Goal: Find specific page/section: Find specific page/section

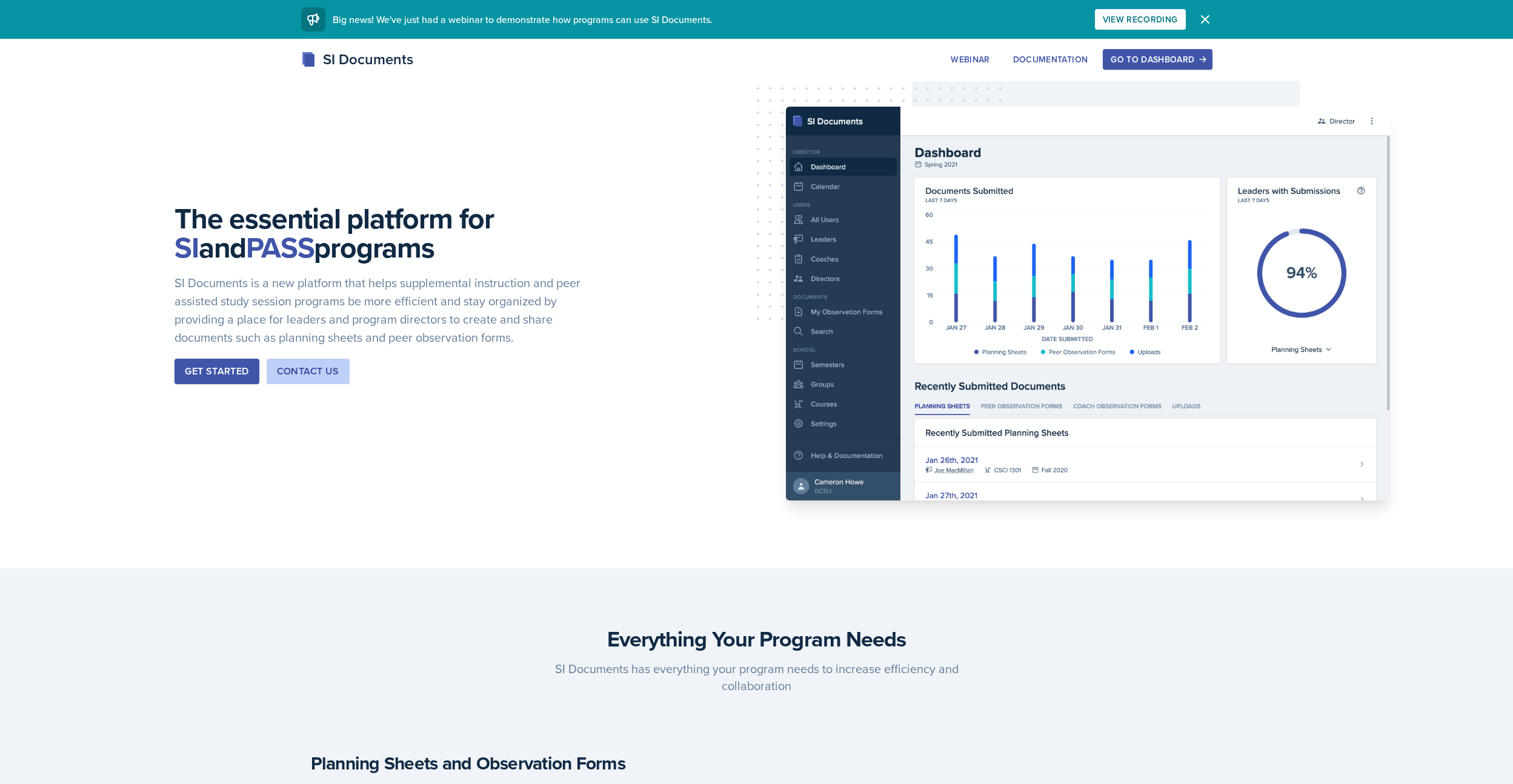
drag, startPoint x: 1152, startPoint y: 58, endPoint x: 1145, endPoint y: 58, distance: 7.0
click at [1152, 58] on div "Go to Dashboard" at bounding box center [1157, 59] width 93 height 9
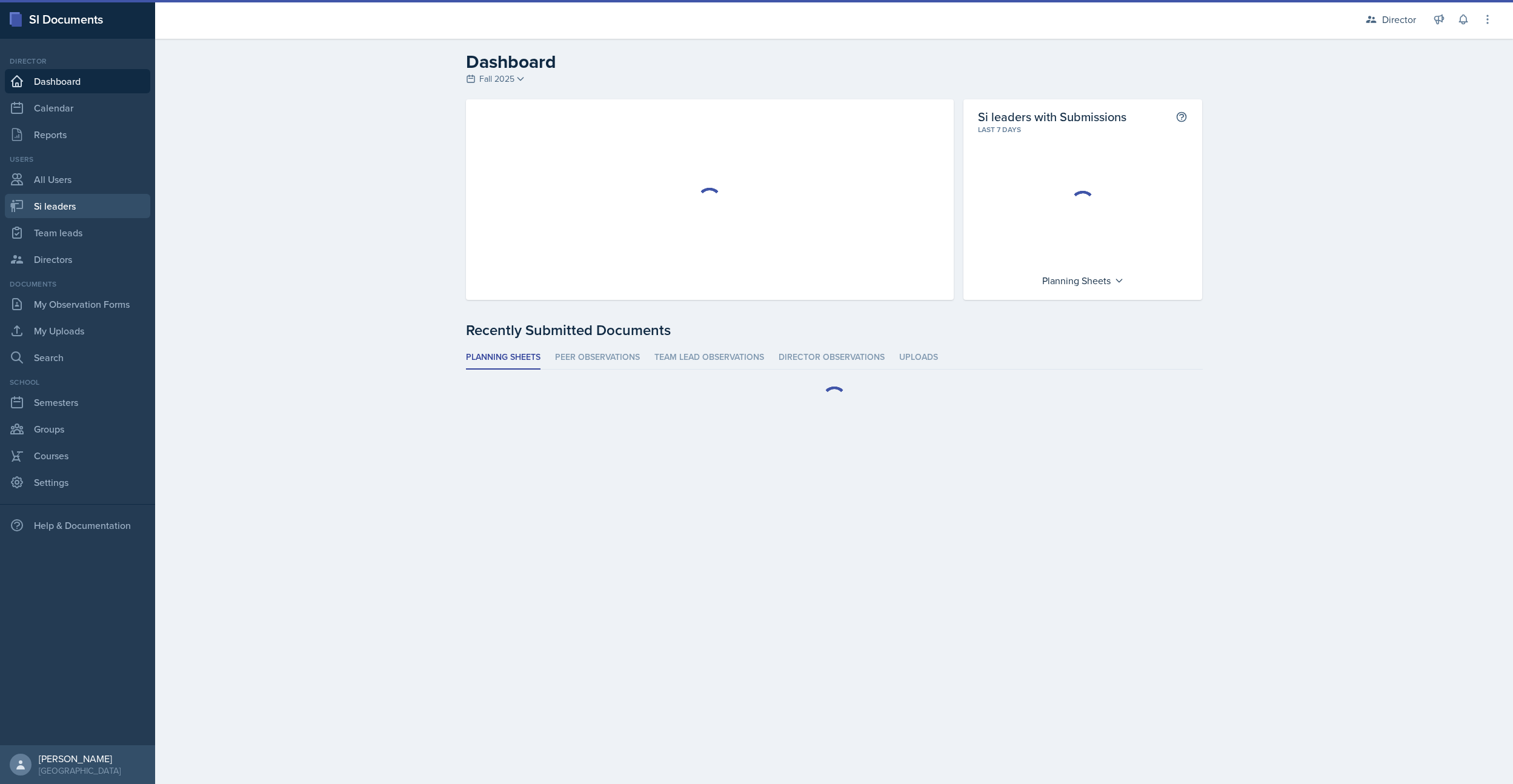
click at [61, 207] on link "Si leaders" at bounding box center [77, 206] width 145 height 24
select select "2bed604d-1099-4043-b1bc-2365e8740244"
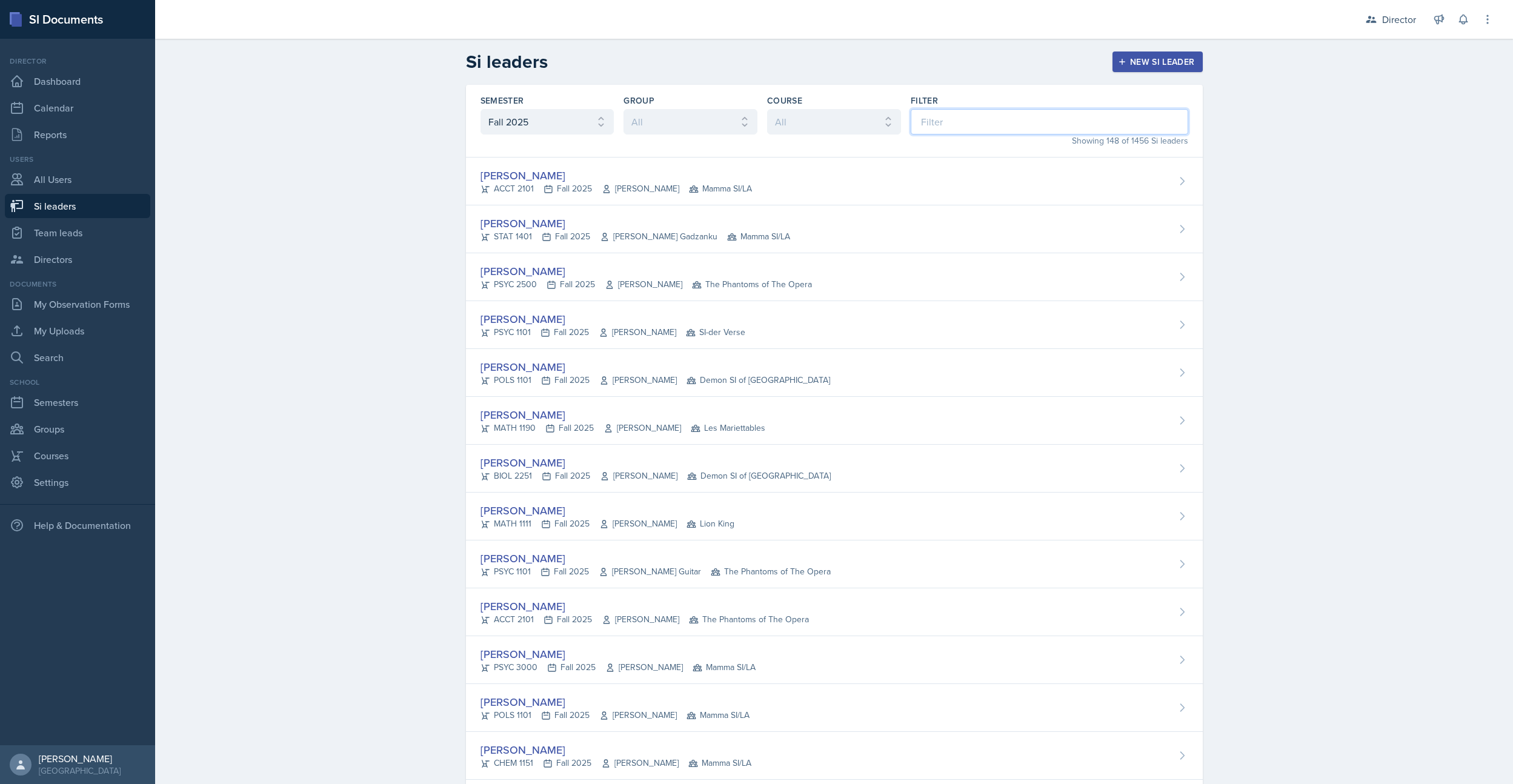
click at [972, 123] on input at bounding box center [1049, 121] width 277 height 26
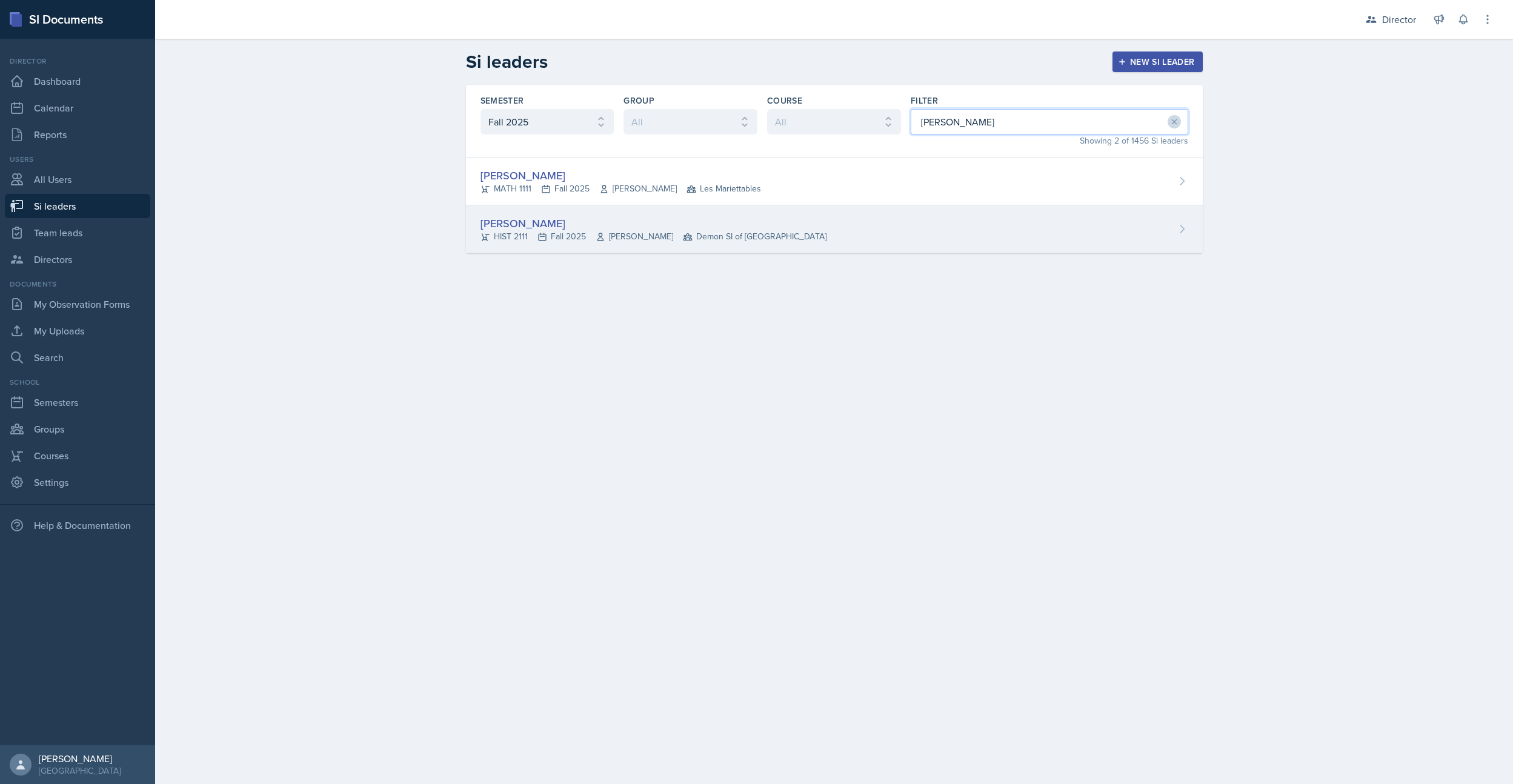
type input "[PERSON_NAME]"
click at [568, 220] on div "[PERSON_NAME]" at bounding box center [654, 223] width 346 height 16
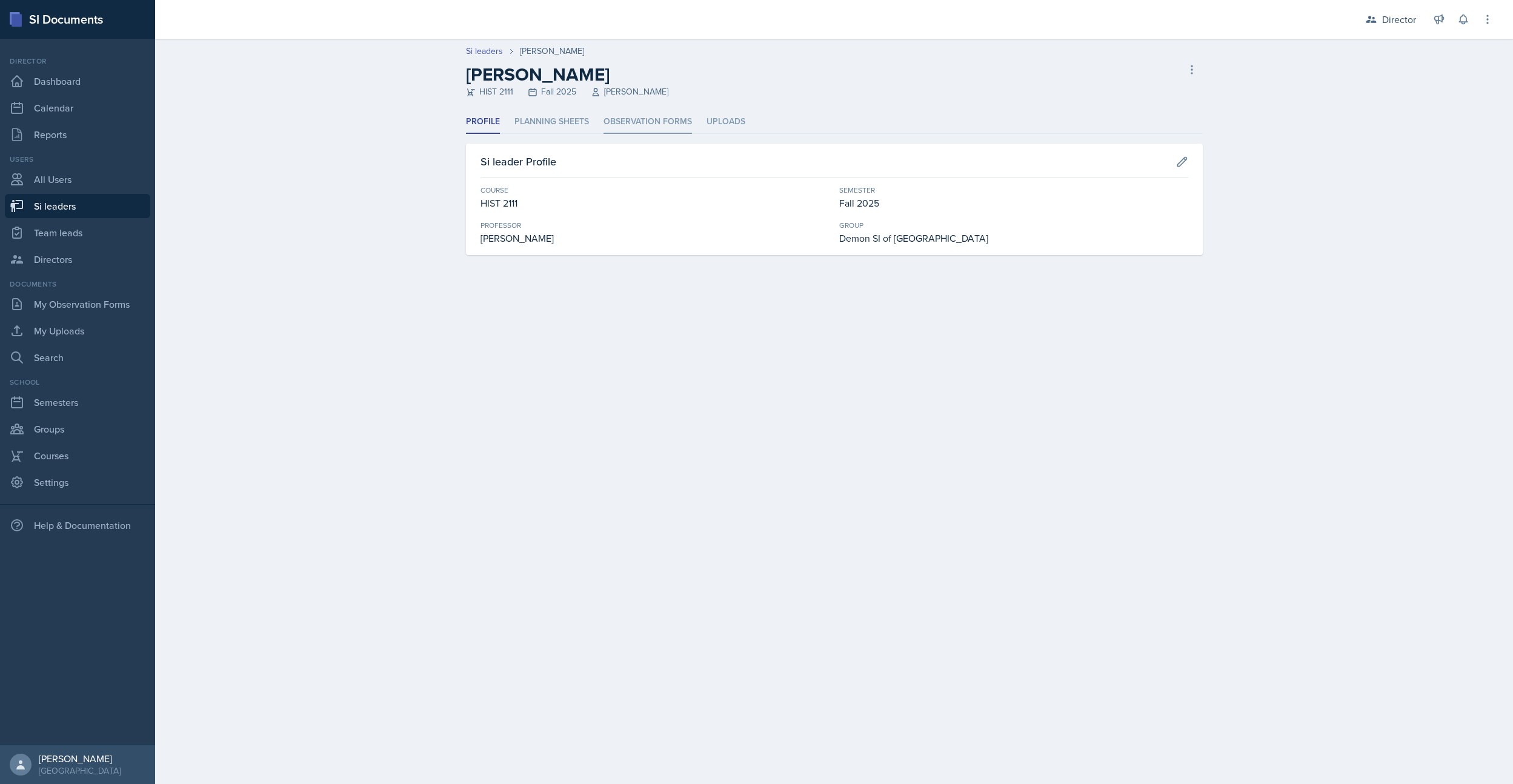
click at [650, 118] on li "Observation Forms" at bounding box center [647, 122] width 88 height 23
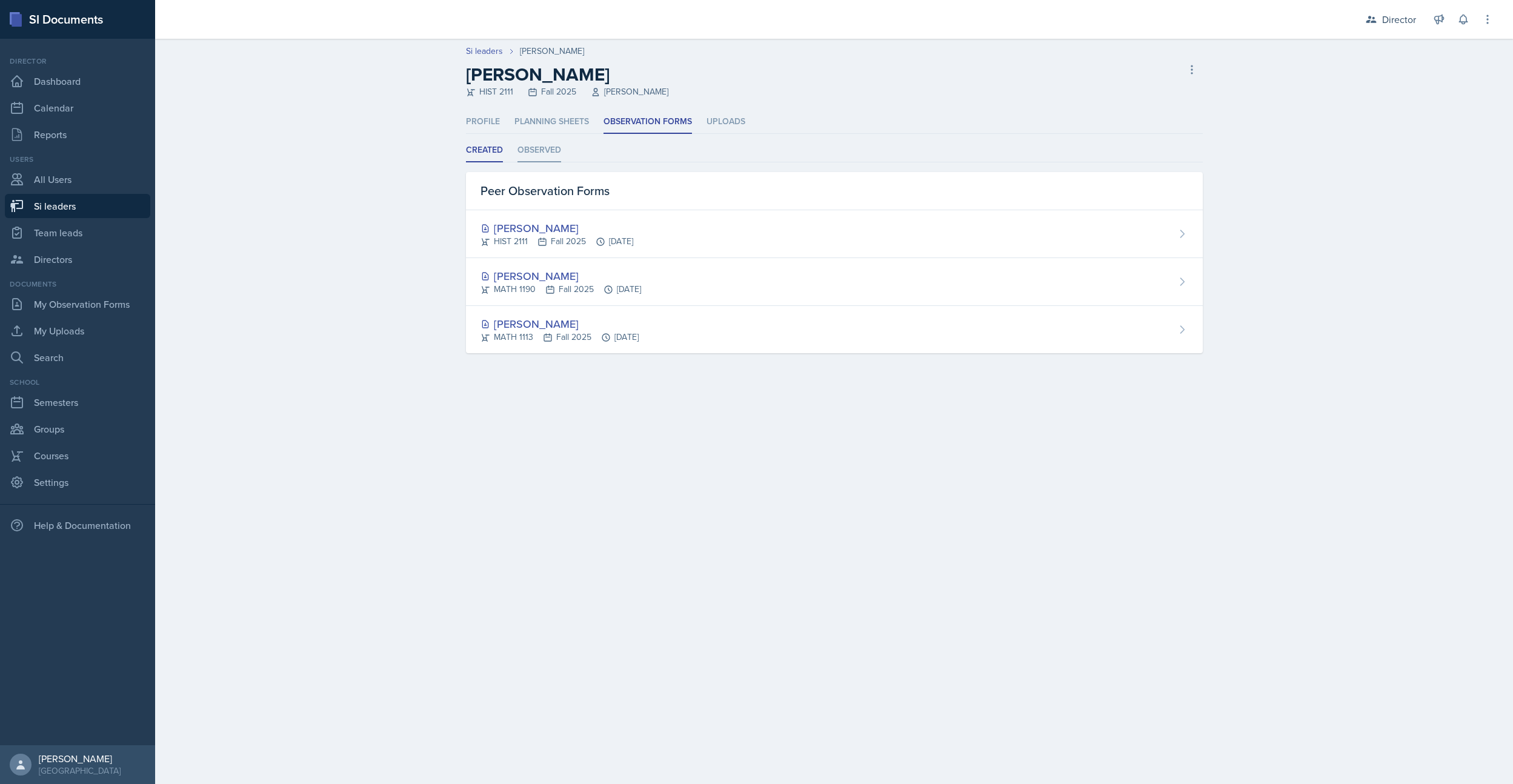
click at [548, 152] on li "Observed" at bounding box center [539, 150] width 44 height 23
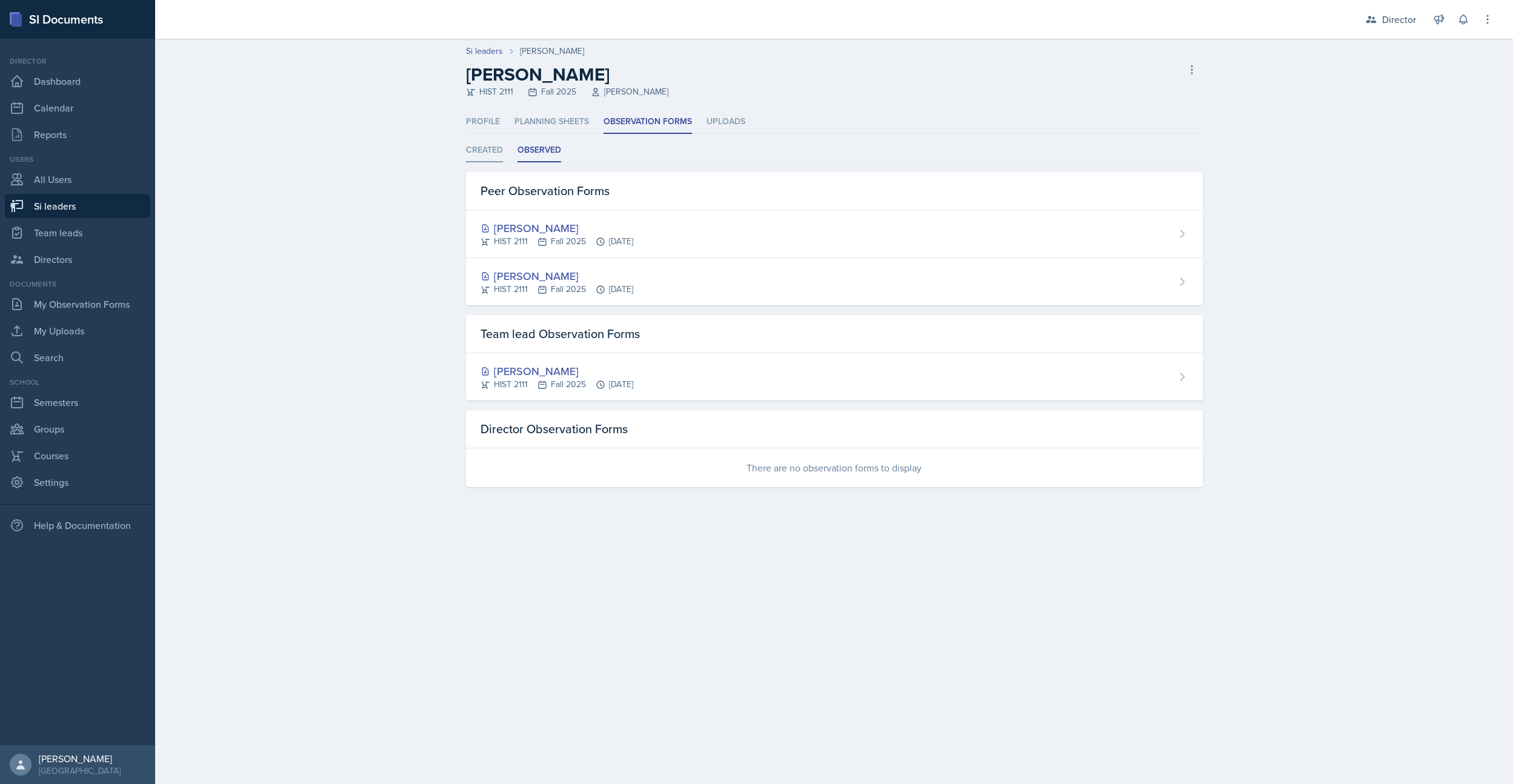
click at [491, 150] on li "Created" at bounding box center [484, 150] width 37 height 23
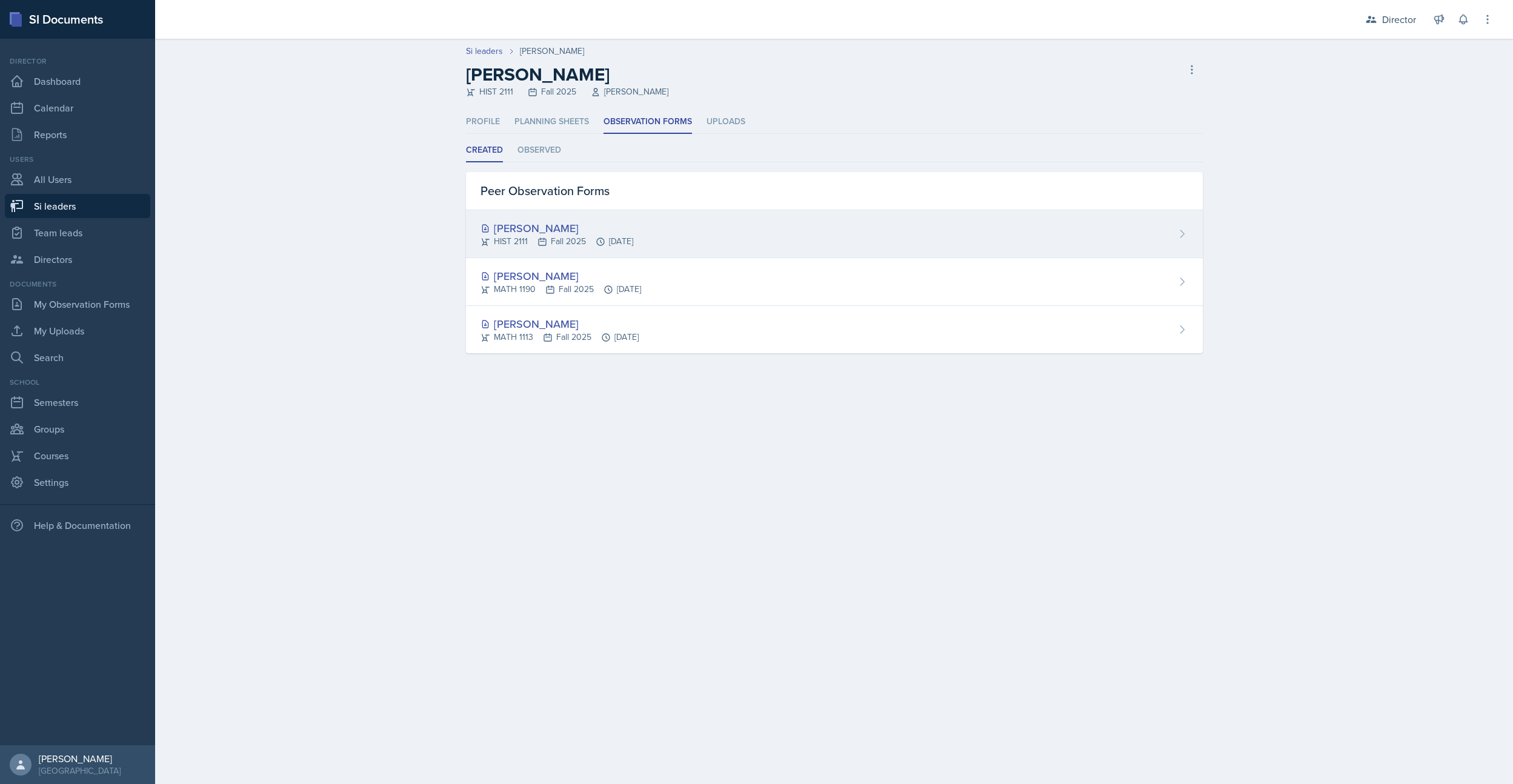
click at [745, 238] on div "[PERSON_NAME] HIST 2111 Fall 2025 [DATE]" at bounding box center [835, 234] width 737 height 48
